Goal: Find contact information: Find contact information

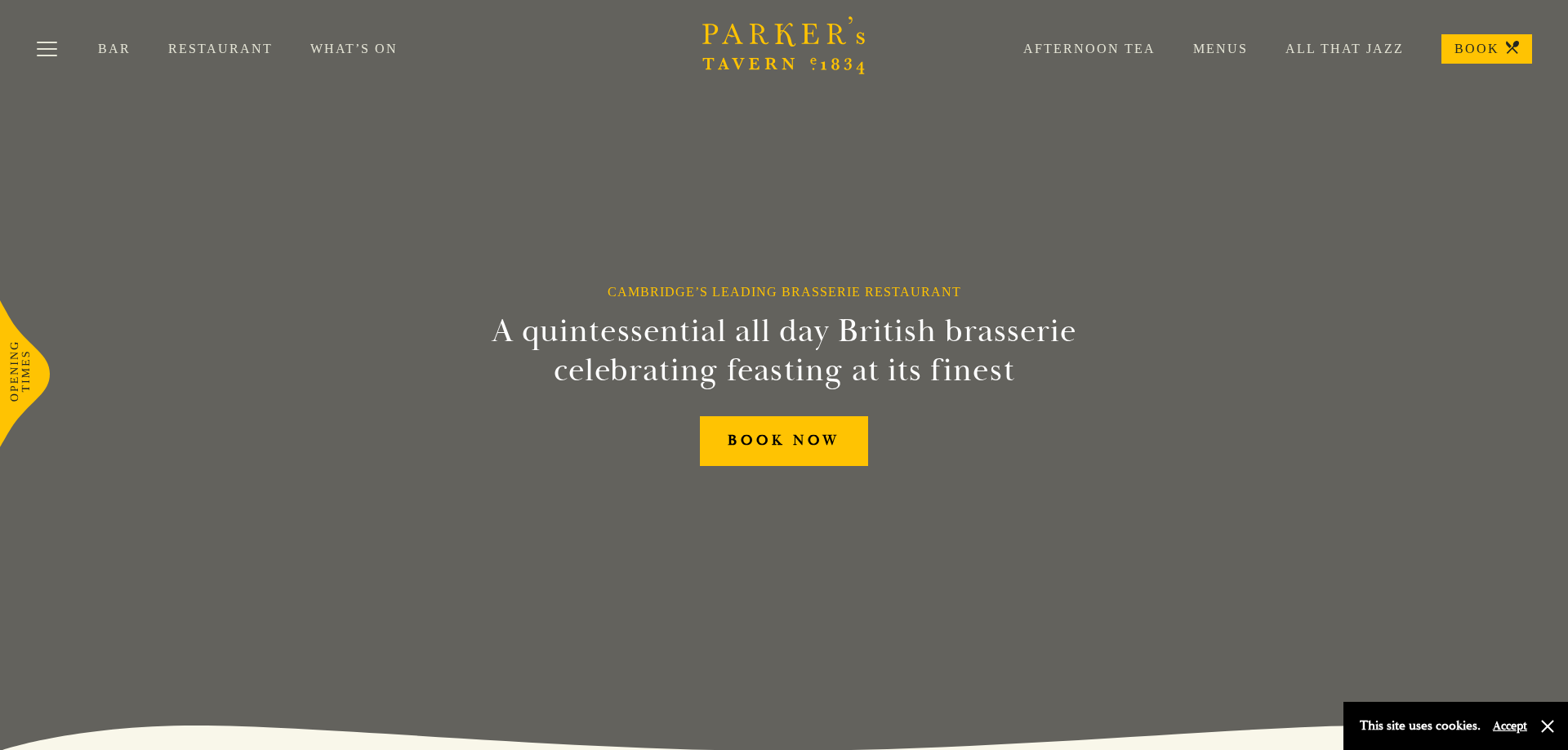
click at [210, 46] on link "Restaurant" at bounding box center [238, 49] width 142 height 16
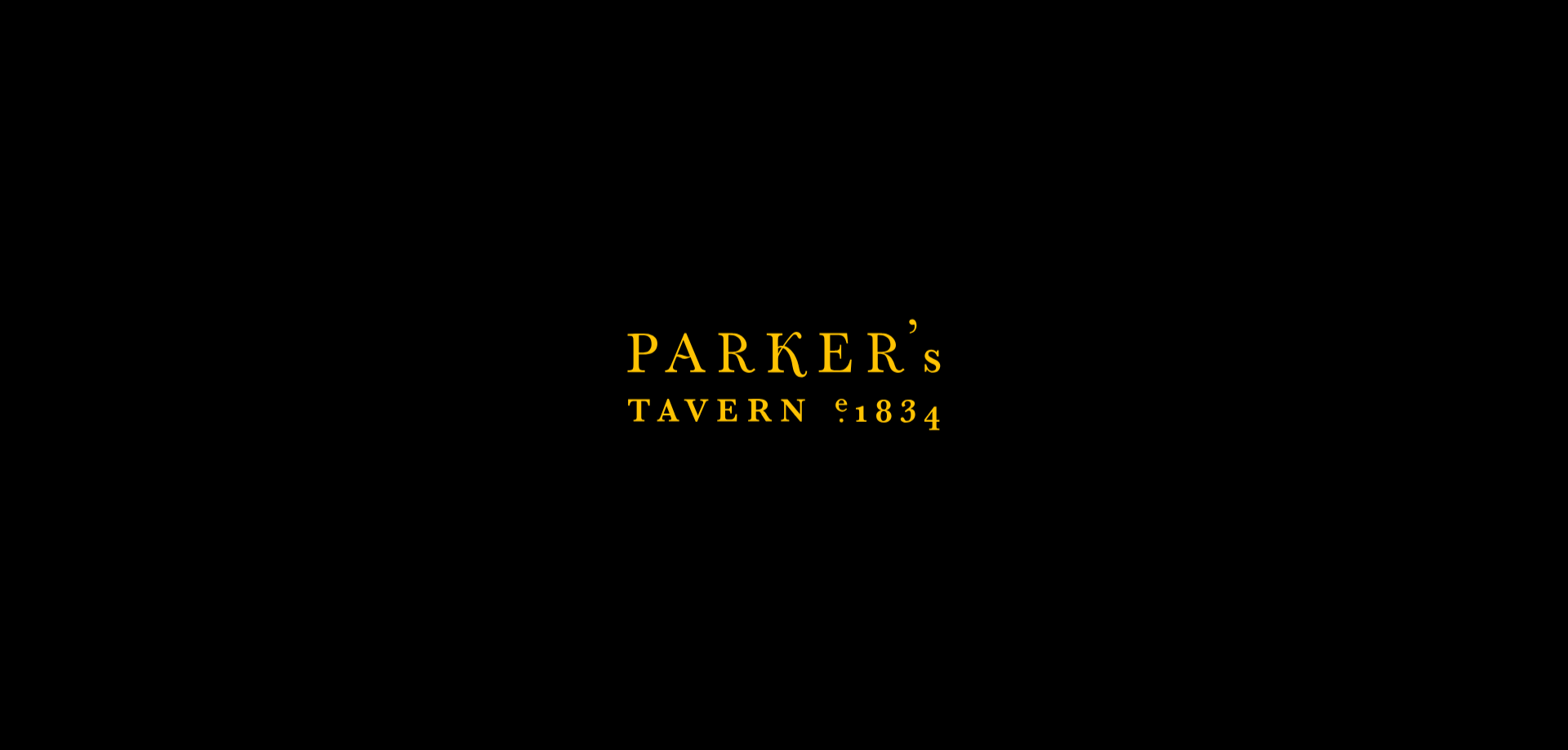
scroll to position [220, 0]
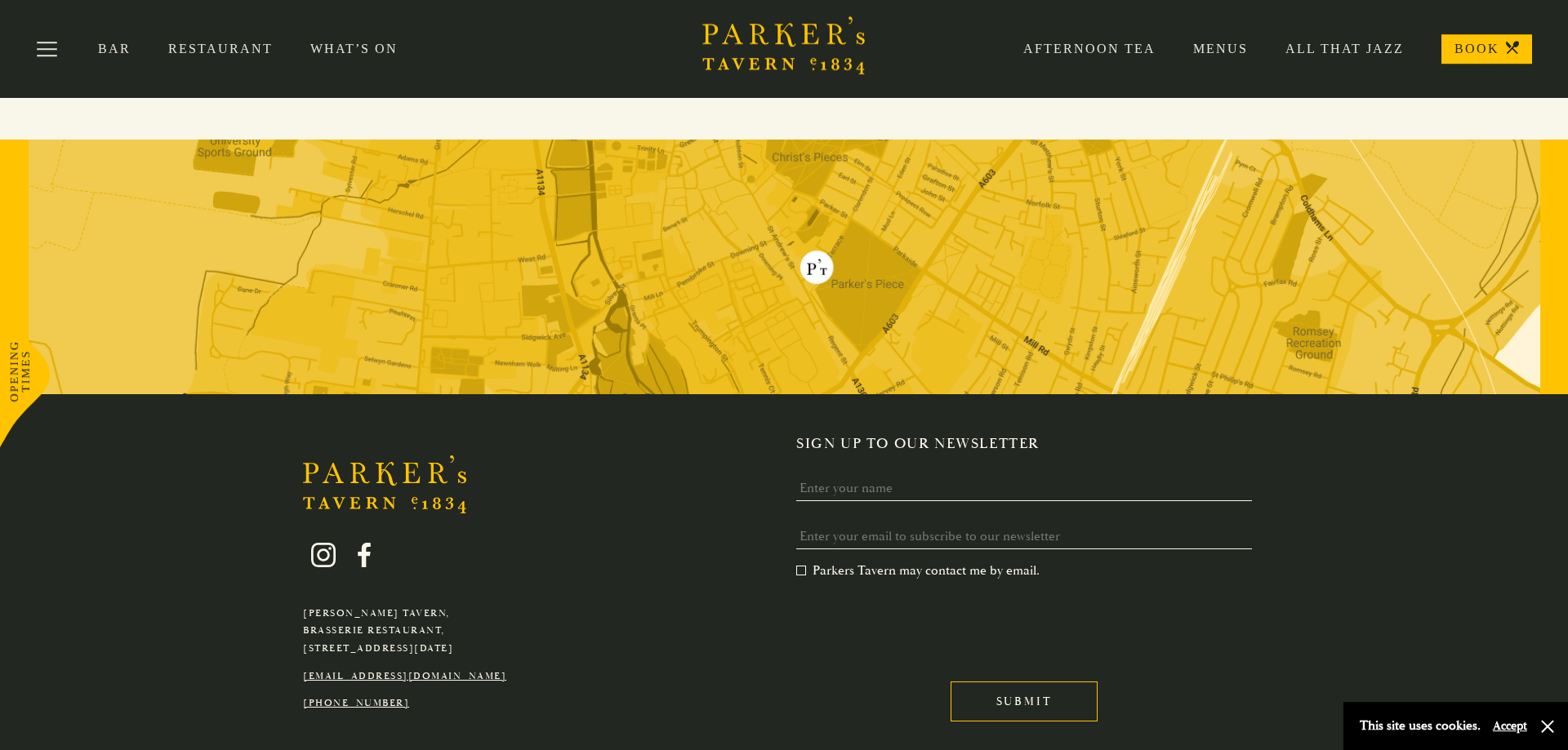
scroll to position [3107, 0]
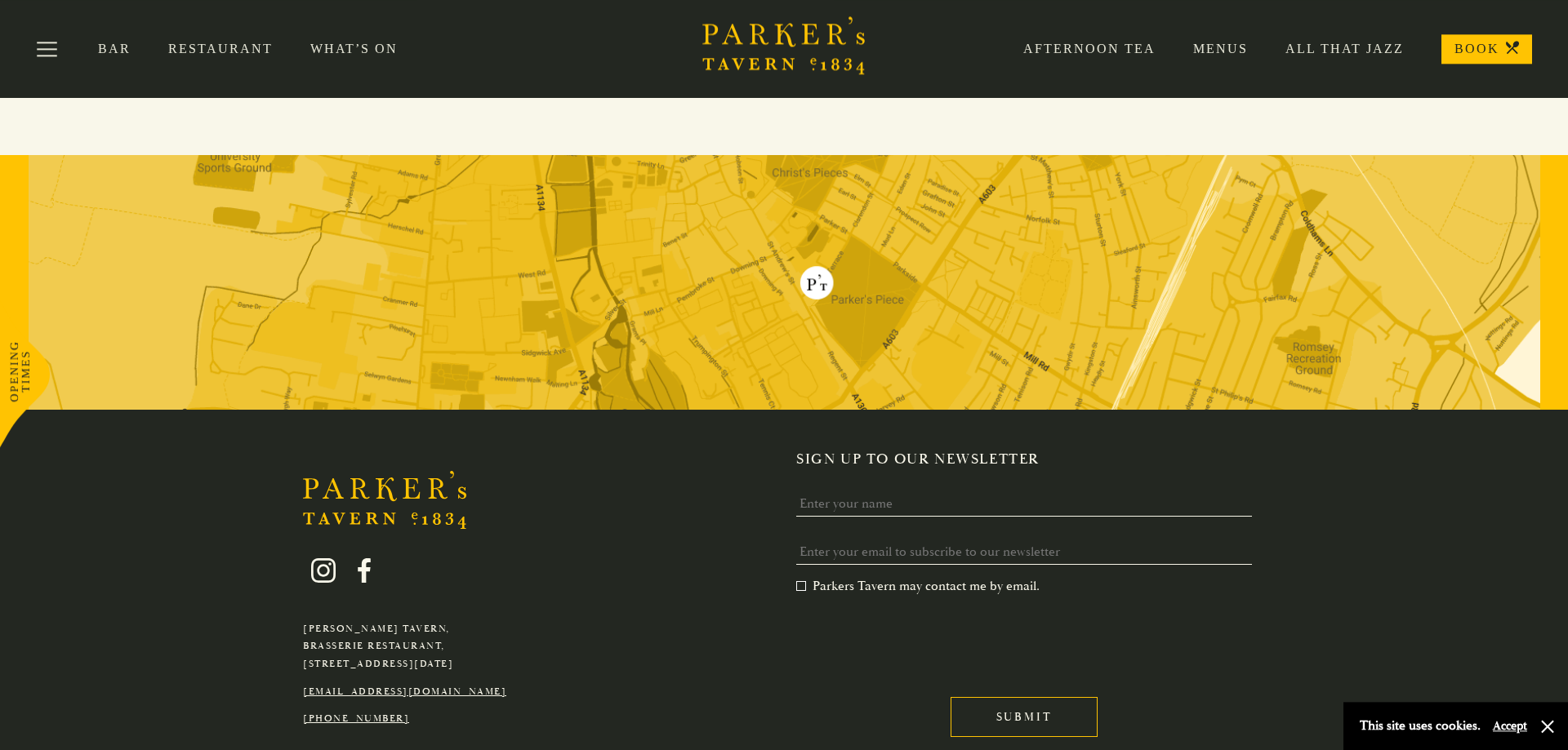
click at [1237, 46] on link "Menus" at bounding box center [1201, 49] width 92 height 16
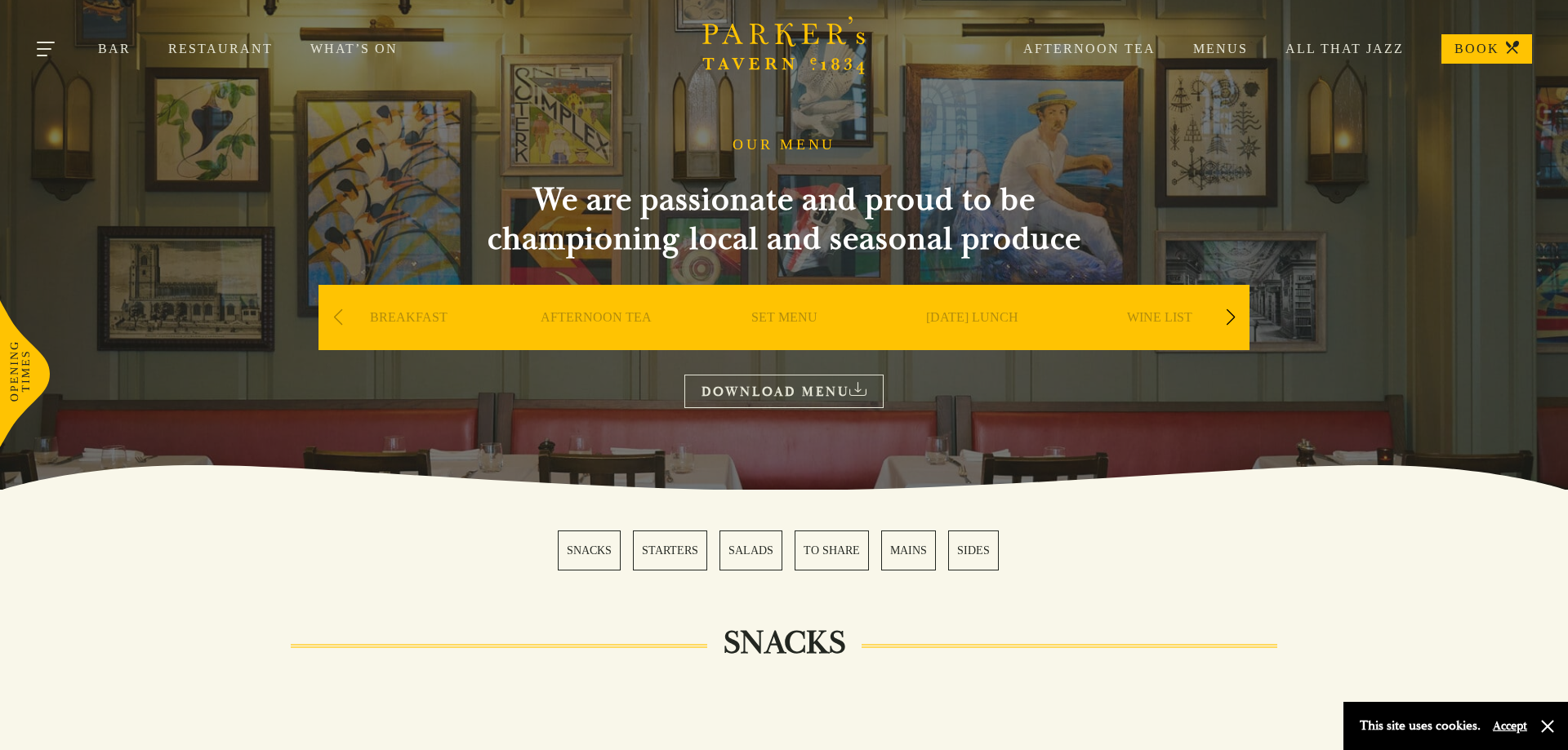
click at [44, 62] on button "Toggle navigation" at bounding box center [47, 51] width 70 height 70
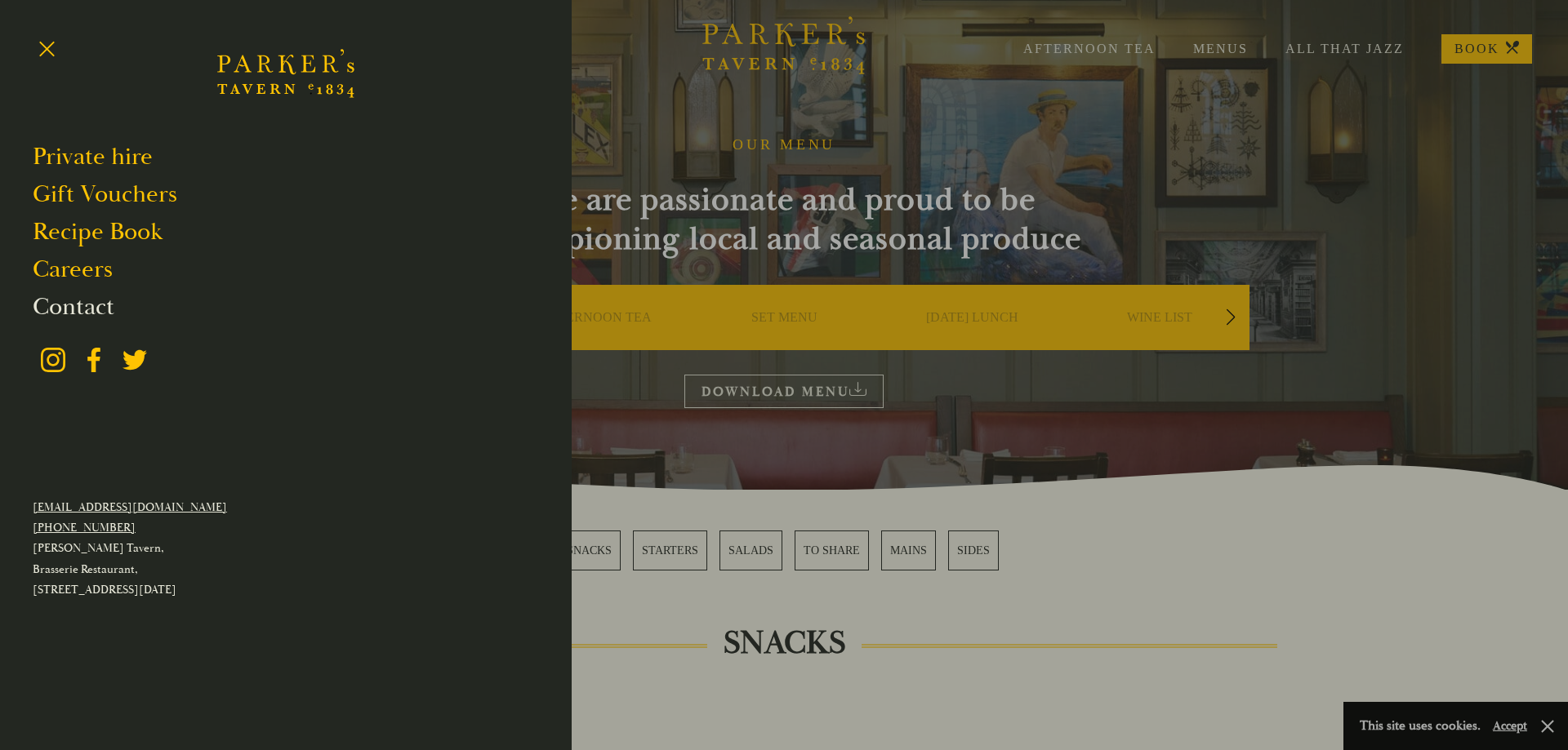
click at [75, 306] on link "Contact" at bounding box center [73, 306] width 81 height 31
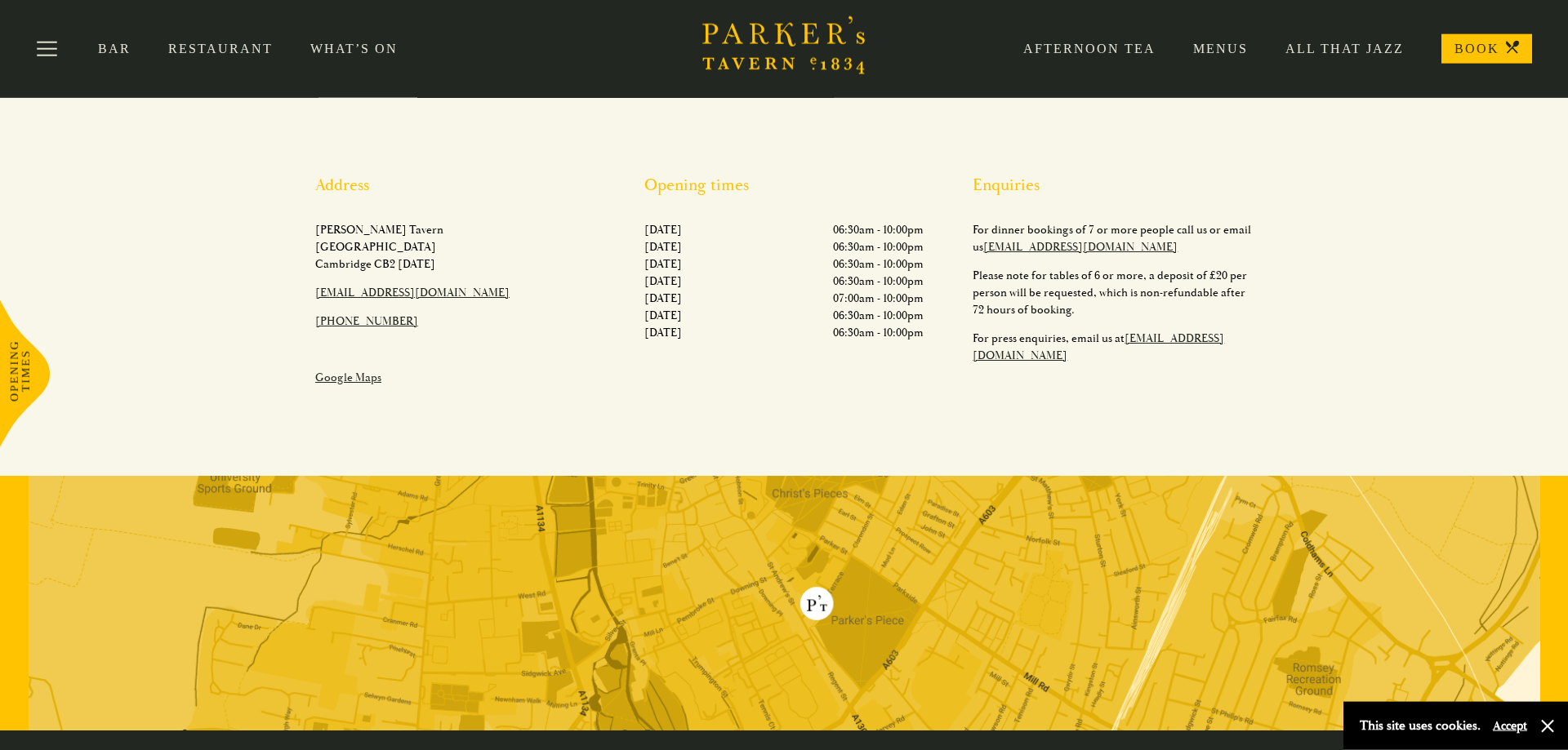
scroll to position [486, 0]
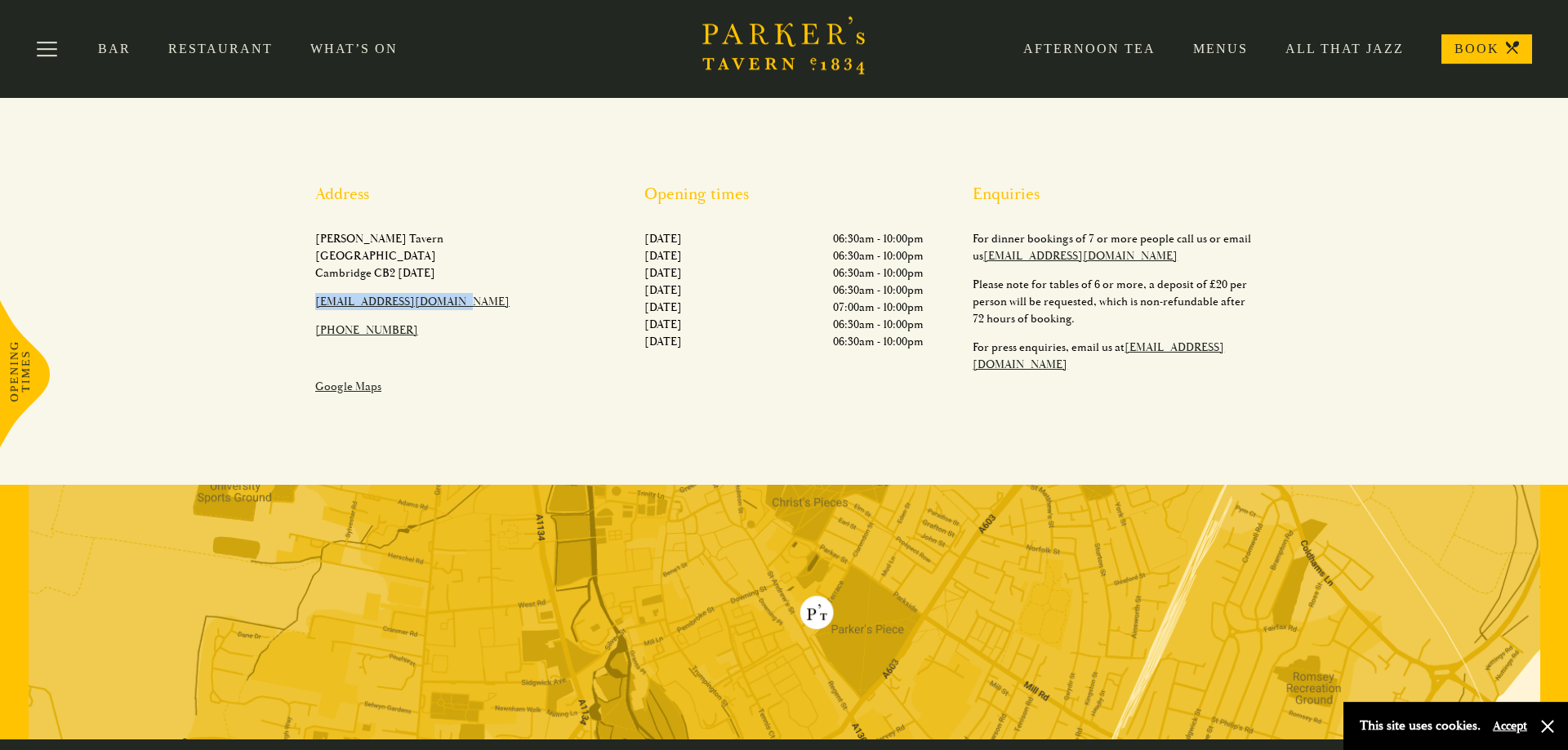
drag, startPoint x: 449, startPoint y: 308, endPoint x: 303, endPoint y: 300, distance: 146.2
click at [302, 301] on div "Address Parker's Tavern Regent Street Cambridge CB2 1AD​ hello@parkerstavern.co…" at bounding box center [455, 295] width 329 height 222
copy link "[EMAIL_ADDRESS][DOMAIN_NAME]"
